Goal: Use online tool/utility

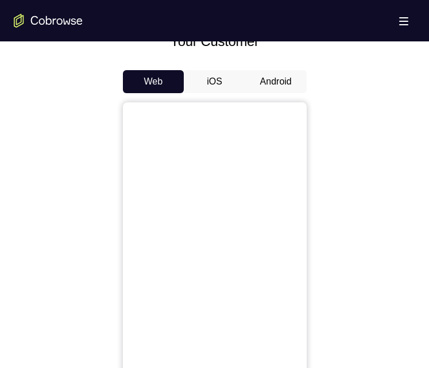
scroll to position [517, 0]
click at [275, 84] on button "Android" at bounding box center [275, 81] width 61 height 23
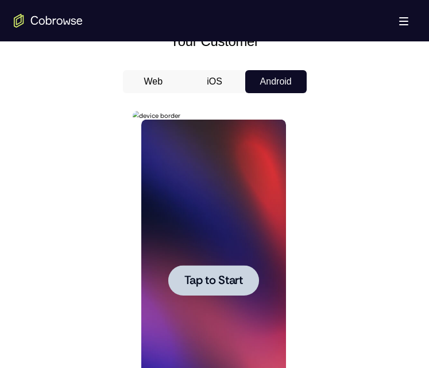
scroll to position [0, 0]
click at [208, 283] on span "Tap to Start" at bounding box center [213, 280] width 59 height 11
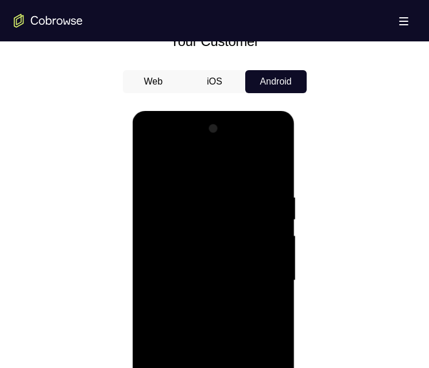
scroll to position [632, 0]
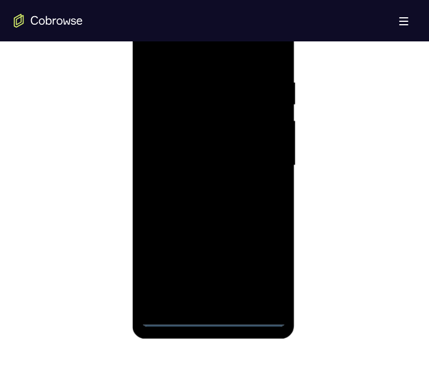
click at [211, 315] on div at bounding box center [213, 166] width 145 height 322
click at [270, 269] on div at bounding box center [213, 166] width 145 height 322
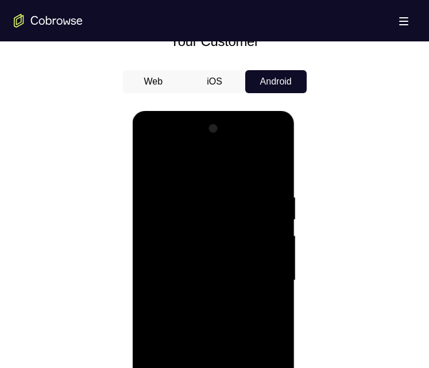
click at [205, 166] on div at bounding box center [213, 281] width 145 height 322
click at [217, 172] on div at bounding box center [213, 281] width 145 height 322
click at [262, 274] on div at bounding box center [213, 281] width 145 height 322
click at [203, 298] on div at bounding box center [213, 281] width 145 height 322
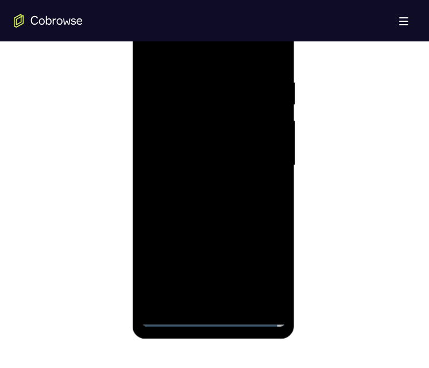
click at [222, 155] on div at bounding box center [213, 166] width 145 height 322
click at [229, 138] on div at bounding box center [213, 166] width 145 height 322
click at [258, 169] on div at bounding box center [213, 166] width 145 height 322
click at [232, 201] on div at bounding box center [213, 166] width 145 height 322
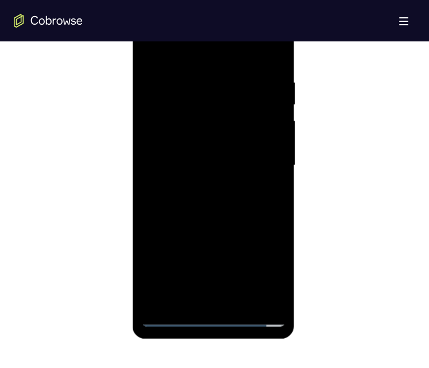
click at [236, 205] on div at bounding box center [213, 166] width 145 height 322
click at [248, 207] on div at bounding box center [213, 166] width 145 height 322
click at [276, 212] on div at bounding box center [213, 166] width 145 height 322
click at [278, 210] on div at bounding box center [213, 166] width 145 height 322
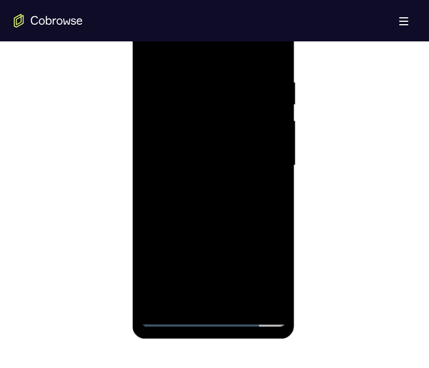
click at [278, 210] on div at bounding box center [213, 166] width 145 height 322
drag, startPoint x: 232, startPoint y: 225, endPoint x: 232, endPoint y: 181, distance: 43.7
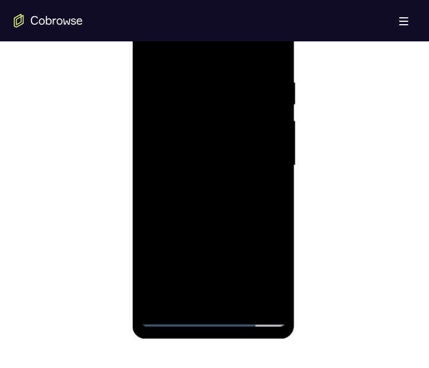
click at [232, 181] on div at bounding box center [213, 166] width 145 height 322
drag, startPoint x: 225, startPoint y: 212, endPoint x: 221, endPoint y: 187, distance: 25.5
click at [221, 187] on div at bounding box center [213, 166] width 145 height 322
click at [241, 298] on div at bounding box center [213, 166] width 145 height 322
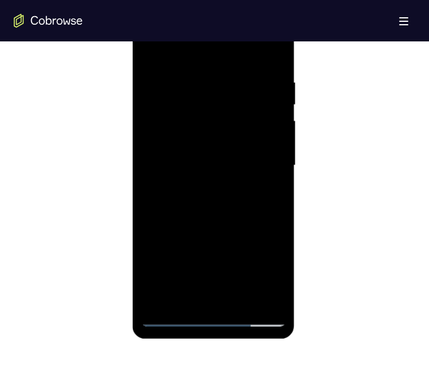
click at [194, 223] on div at bounding box center [213, 166] width 145 height 322
